Goal: Obtain resource: Download file/media

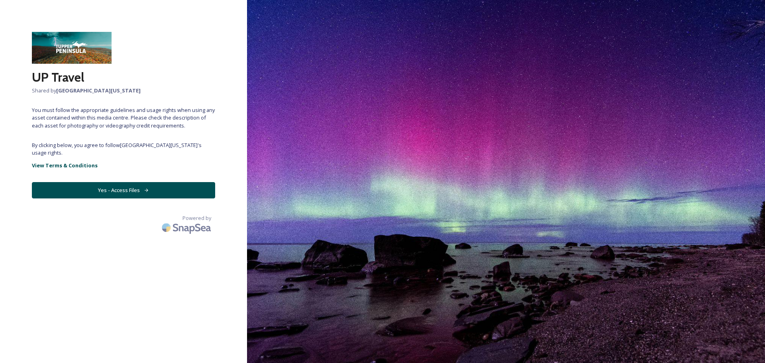
click at [119, 195] on button "Yes - Access Files" at bounding box center [123, 190] width 183 height 16
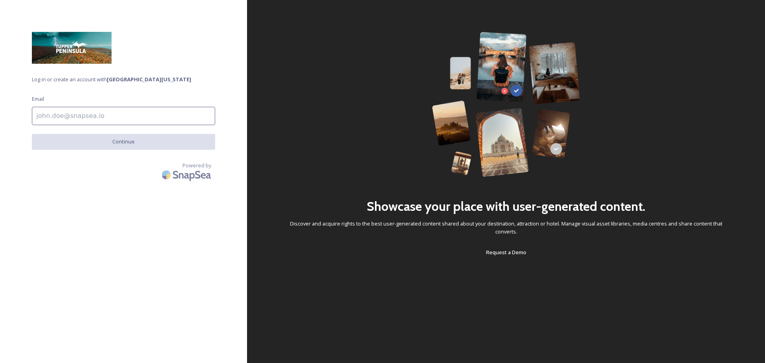
click at [92, 116] on input at bounding box center [123, 116] width 183 height 18
click at [107, 115] on input "Marketing with Purpose" at bounding box center [123, 116] width 183 height 18
drag, startPoint x: 125, startPoint y: 121, endPoint x: -402, endPoint y: 72, distance: 528.5
click at [0, 72] on html "Log in or create an account with [GEOGRAPHIC_DATA][US_STATE] Email Marketing wi…" at bounding box center [382, 181] width 765 height 363
type input "[EMAIL_ADDRESS][DOMAIN_NAME]"
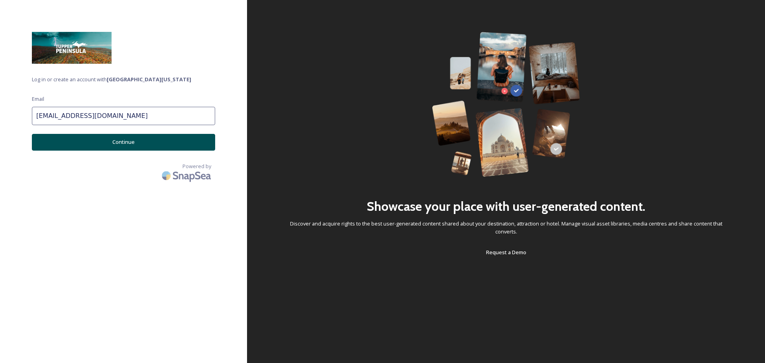
drag, startPoint x: 132, startPoint y: 144, endPoint x: 149, endPoint y: 147, distance: 17.1
click at [132, 144] on button "Continue" at bounding box center [123, 142] width 183 height 16
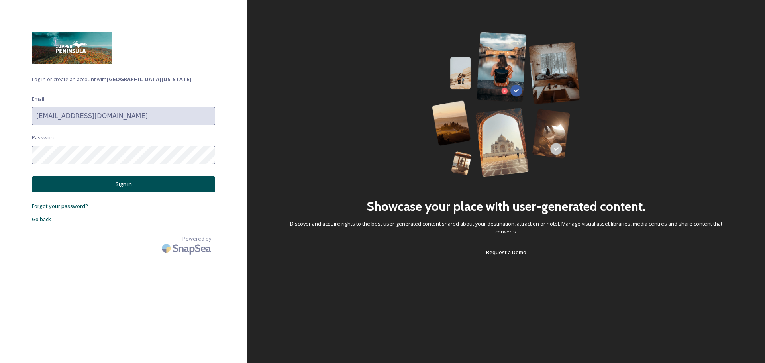
click at [118, 188] on button "Sign in" at bounding box center [123, 184] width 183 height 16
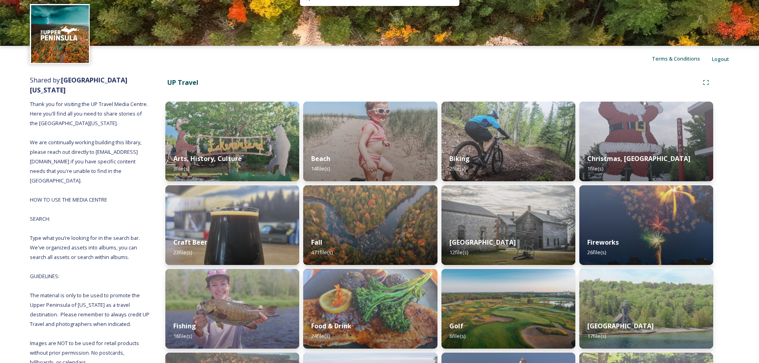
scroll to position [40, 0]
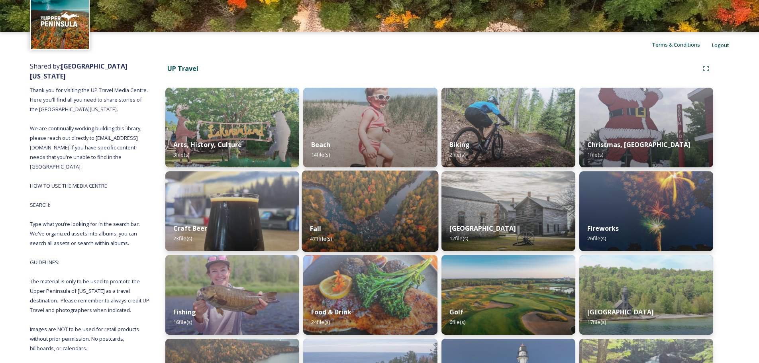
click at [363, 214] on img at bounding box center [370, 210] width 137 height 81
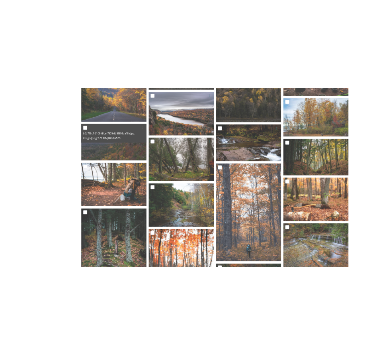
scroll to position [1633, 0]
